Goal: Task Accomplishment & Management: Manage account settings

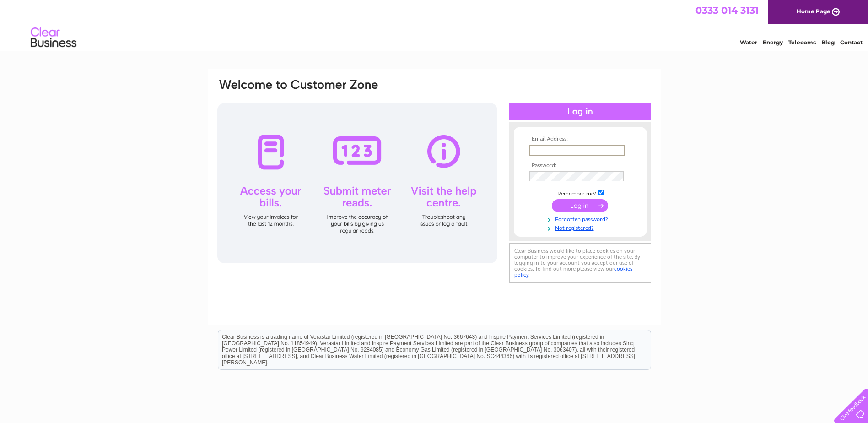
click at [556, 146] on input "text" at bounding box center [576, 150] width 95 height 11
type input "[EMAIL_ADDRESS][DOMAIN_NAME]"
click at [552, 199] on input "submit" at bounding box center [580, 205] width 56 height 13
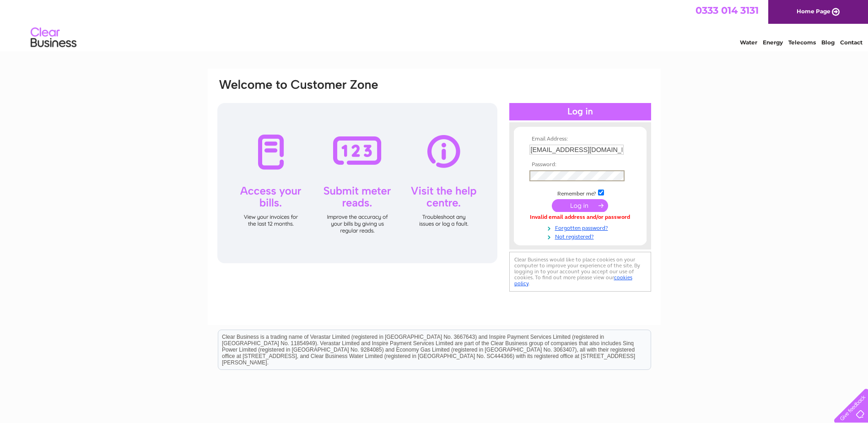
click at [552, 199] on input "submit" at bounding box center [580, 205] width 56 height 13
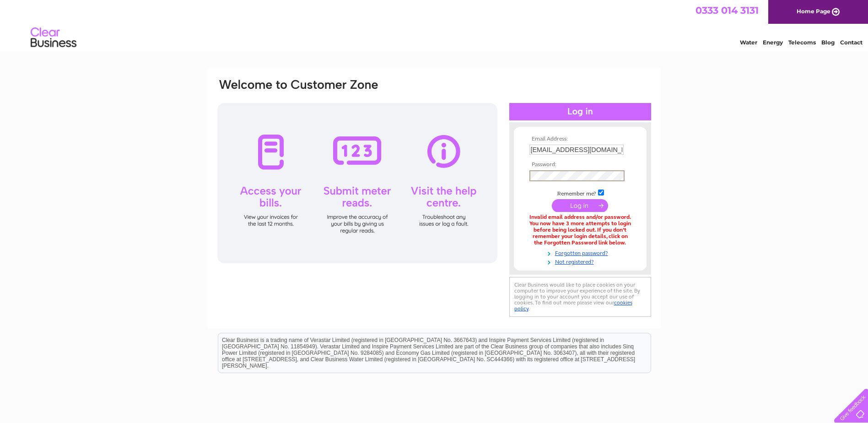
click at [552, 199] on input "submit" at bounding box center [580, 205] width 56 height 13
click at [588, 251] on link "Forgotten password?" at bounding box center [581, 251] width 104 height 9
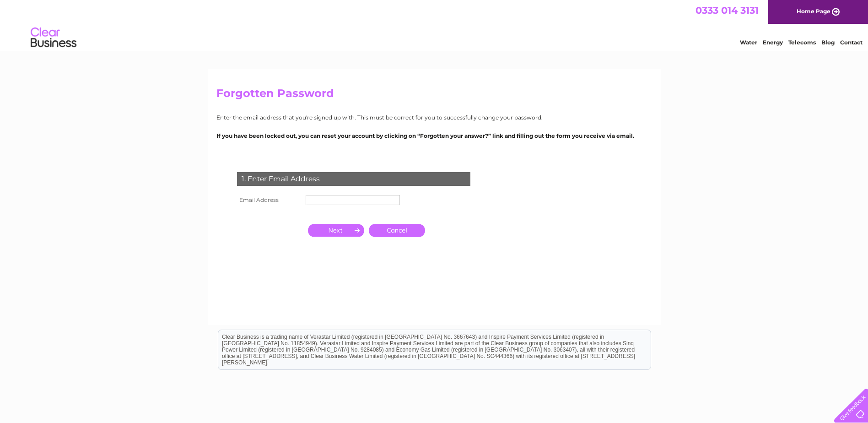
click at [328, 195] on input "text" at bounding box center [353, 200] width 94 height 10
type input "fayew@aspiremembranes.co.uk"
click at [328, 231] on input "button" at bounding box center [336, 231] width 56 height 13
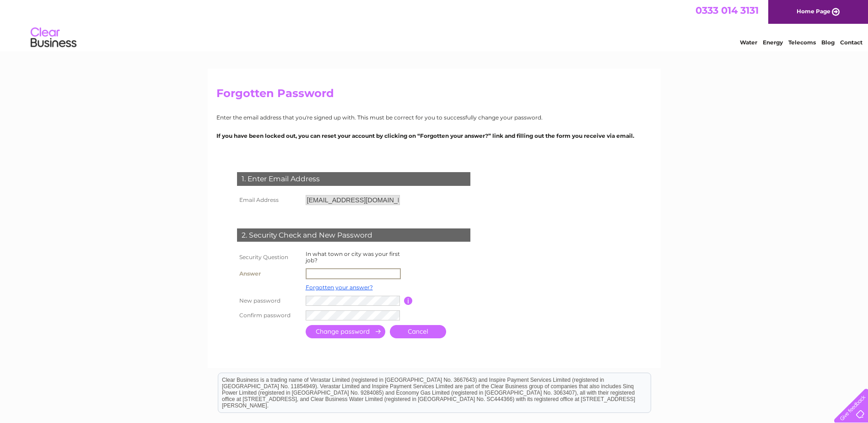
click at [335, 273] on input "text" at bounding box center [353, 273] width 95 height 11
type input "Leven"
click at [335, 332] on input "submit" at bounding box center [346, 331] width 80 height 13
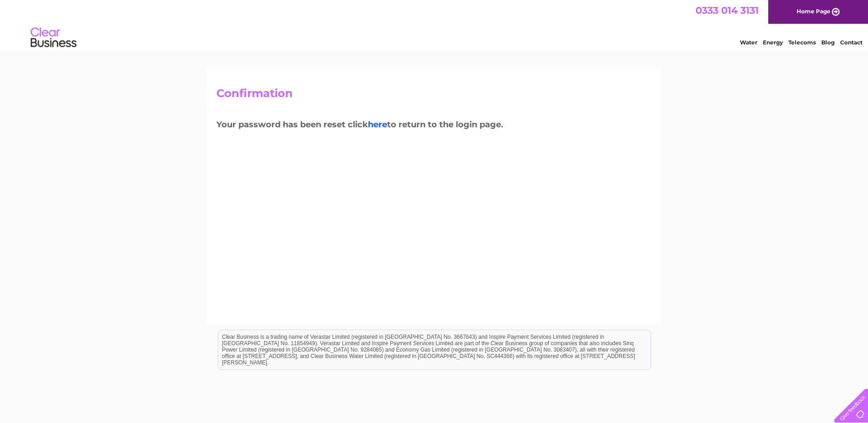
click at [378, 124] on link "here" at bounding box center [377, 124] width 19 height 10
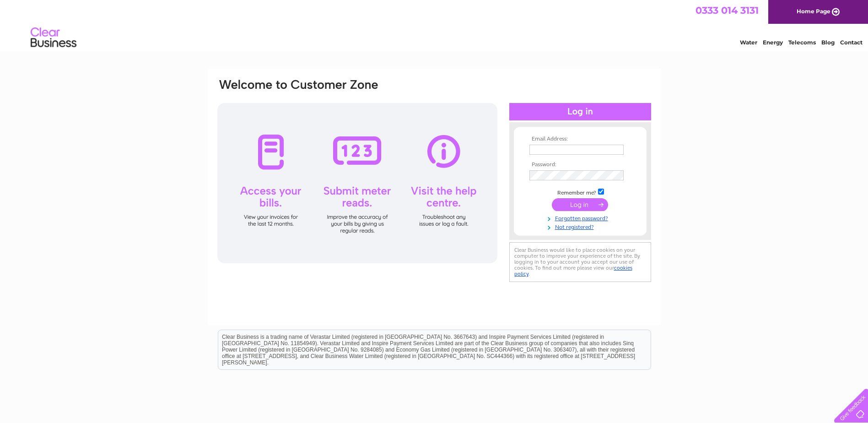
click at [536, 150] on input "text" at bounding box center [576, 150] width 94 height 10
type input "fayew@aspiremembranes.co.uk"
click at [552, 199] on input "submit" at bounding box center [580, 205] width 56 height 13
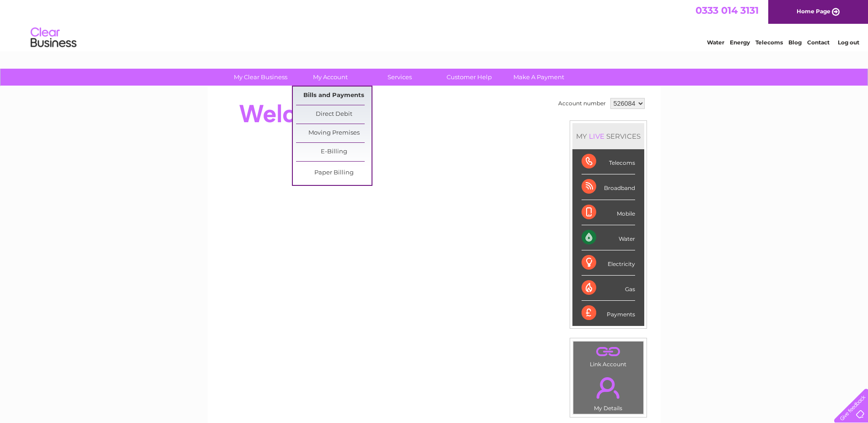
click at [337, 91] on link "Bills and Payments" at bounding box center [333, 95] width 75 height 18
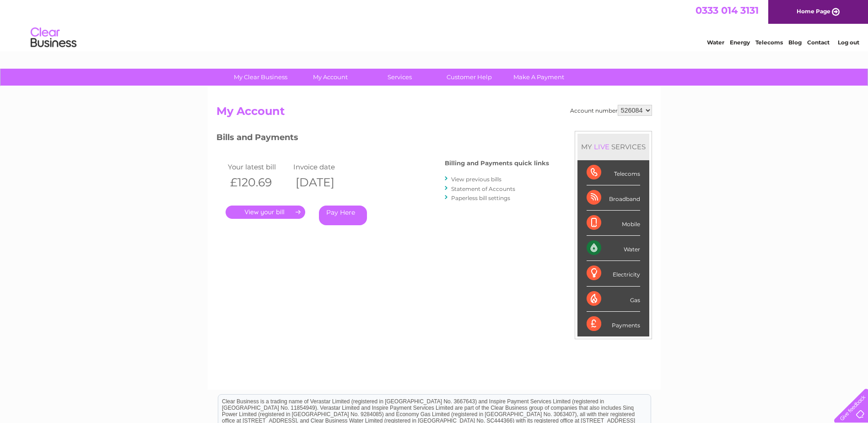
click at [264, 211] on link "." at bounding box center [265, 211] width 80 height 13
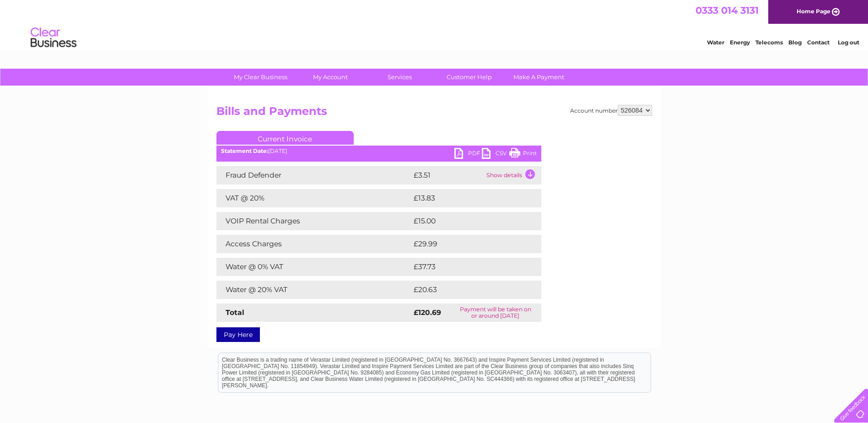
click at [471, 153] on link "PDF" at bounding box center [467, 154] width 27 height 13
click at [851, 42] on link "Log out" at bounding box center [847, 42] width 21 height 7
